Goal: Ask a question

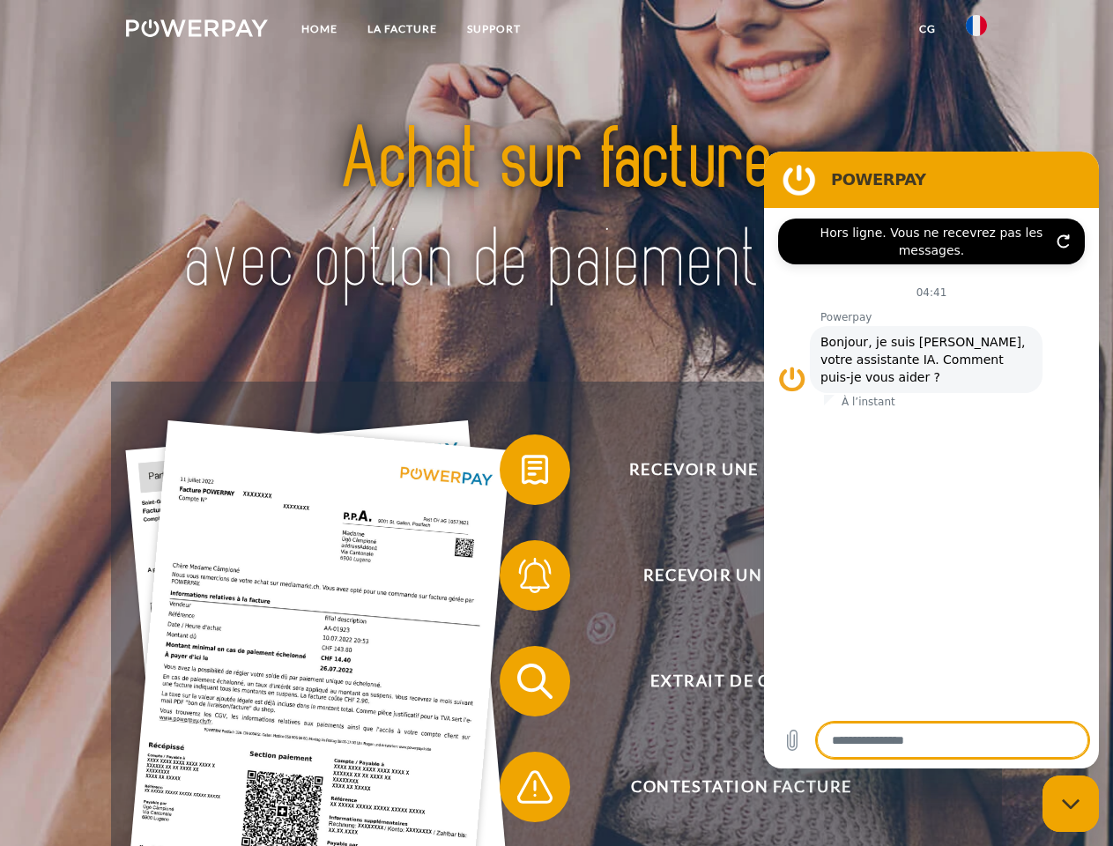
click at [196, 31] on img at bounding box center [197, 28] width 142 height 18
click at [976, 31] on img at bounding box center [976, 25] width 21 height 21
click at [927, 29] on link "CG" at bounding box center [927, 29] width 47 height 32
click at [522, 473] on span at bounding box center [508, 470] width 88 height 88
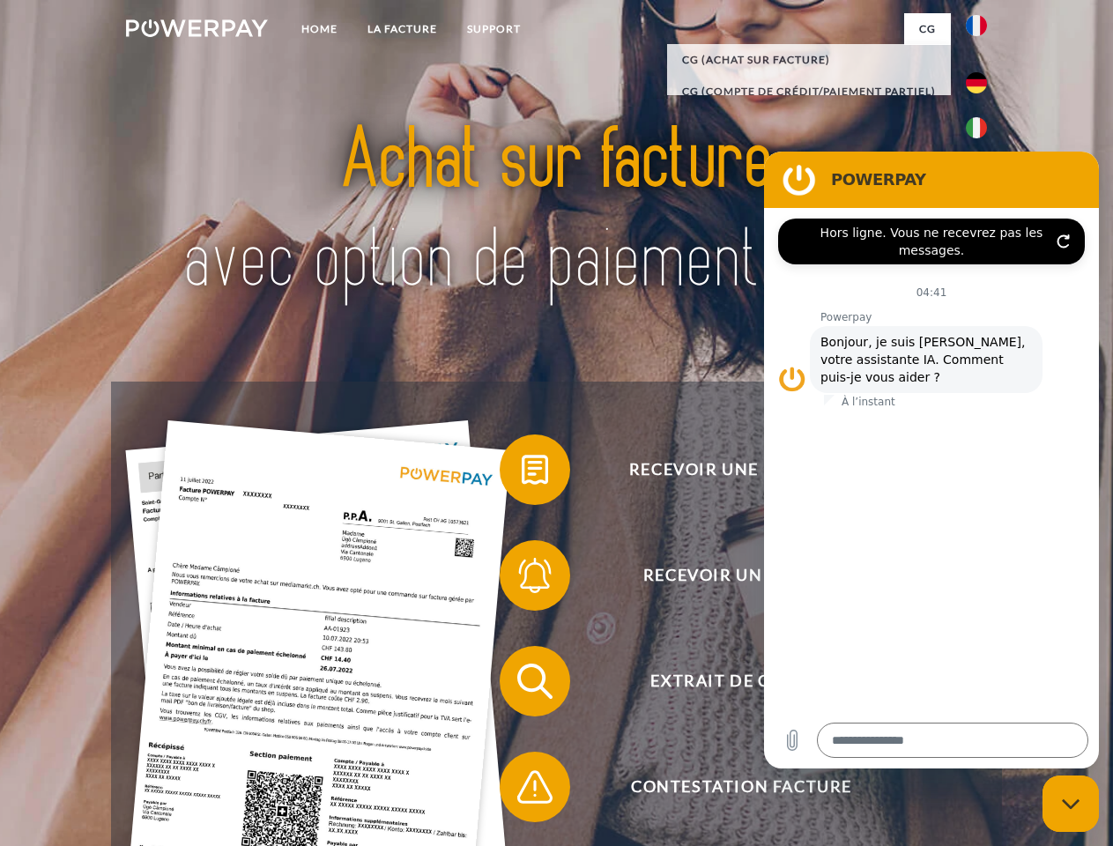
click at [522, 579] on span at bounding box center [508, 575] width 88 height 88
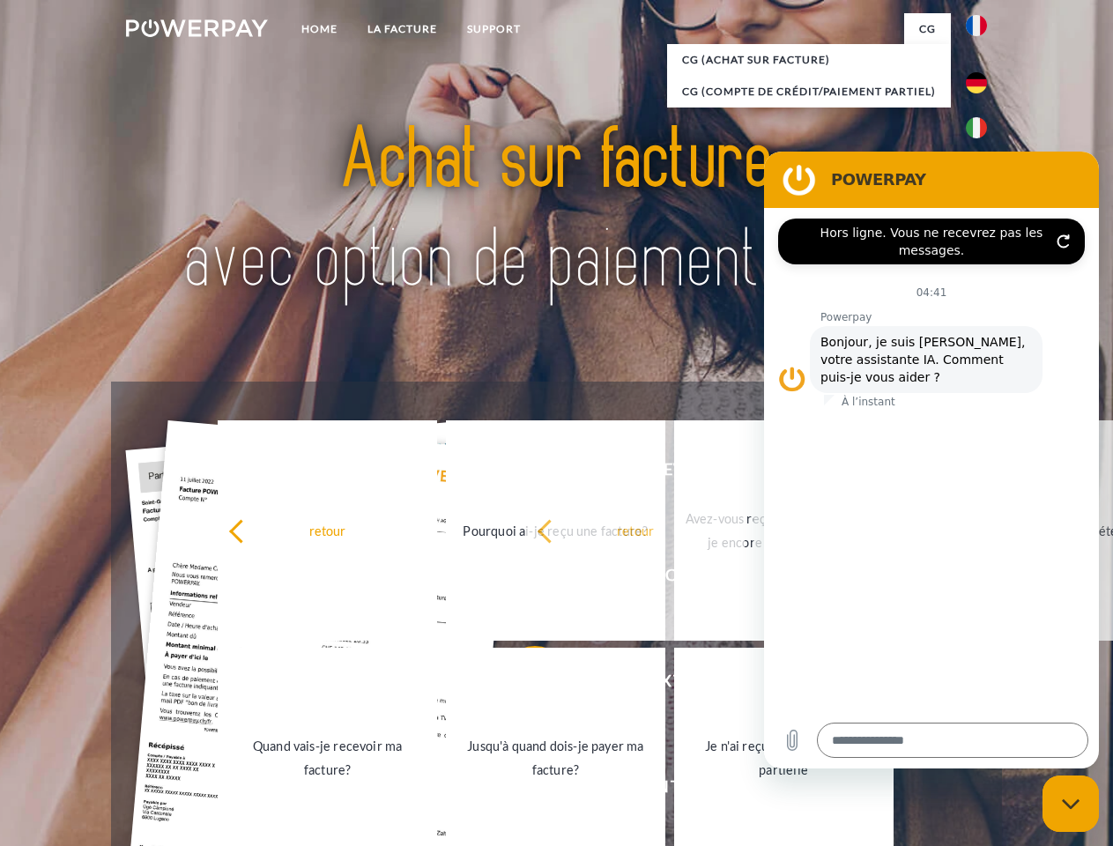
click at [522, 685] on link "Jusqu'à quand dois-je payer ma facture?" at bounding box center [555, 758] width 219 height 220
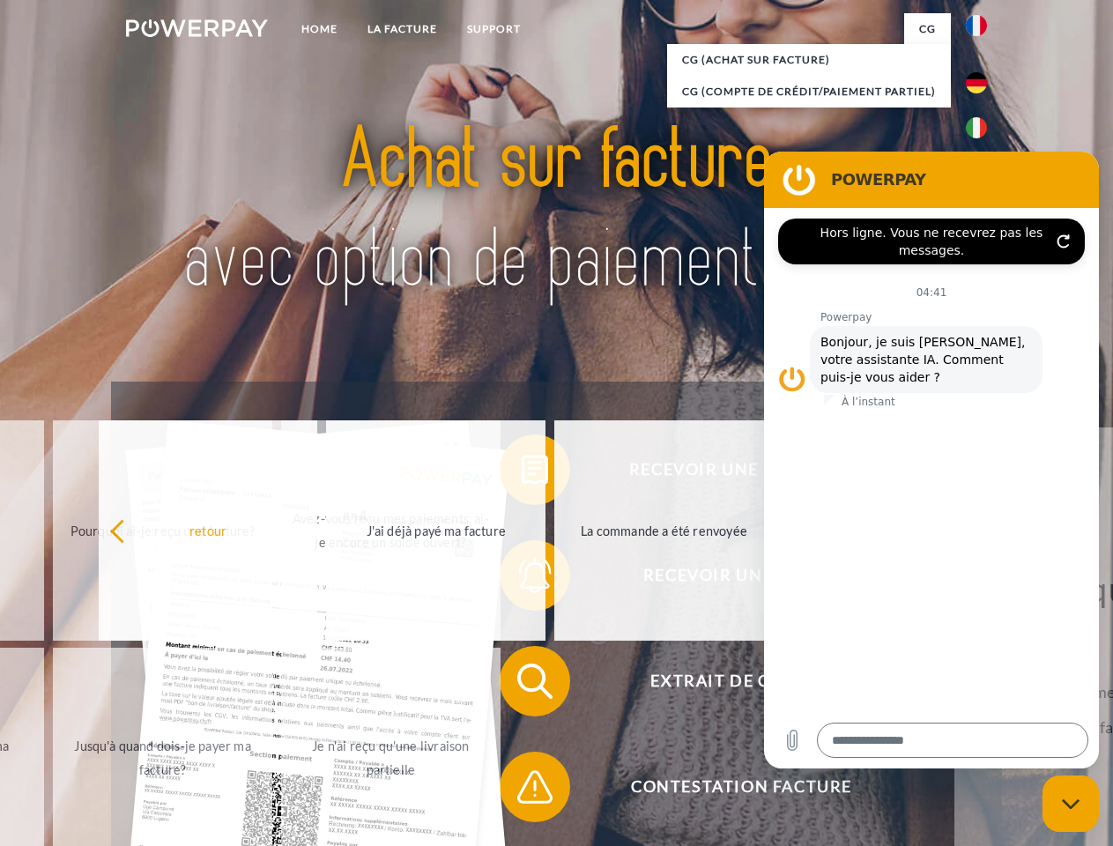
click at [522, 790] on span at bounding box center [508, 787] width 88 height 88
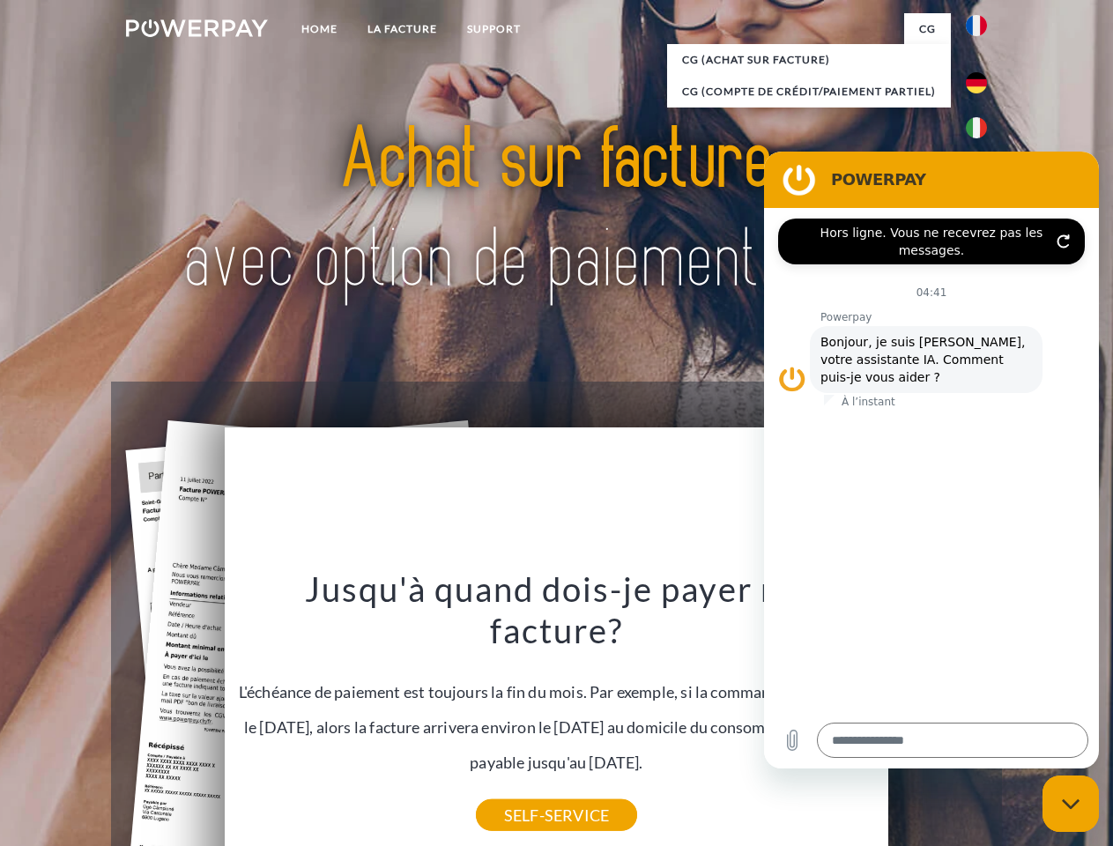
click at [1070, 803] on icon "Fermer la fenêtre de messagerie" at bounding box center [1071, 803] width 19 height 11
type textarea "*"
